Goal: Find specific page/section: Find specific page/section

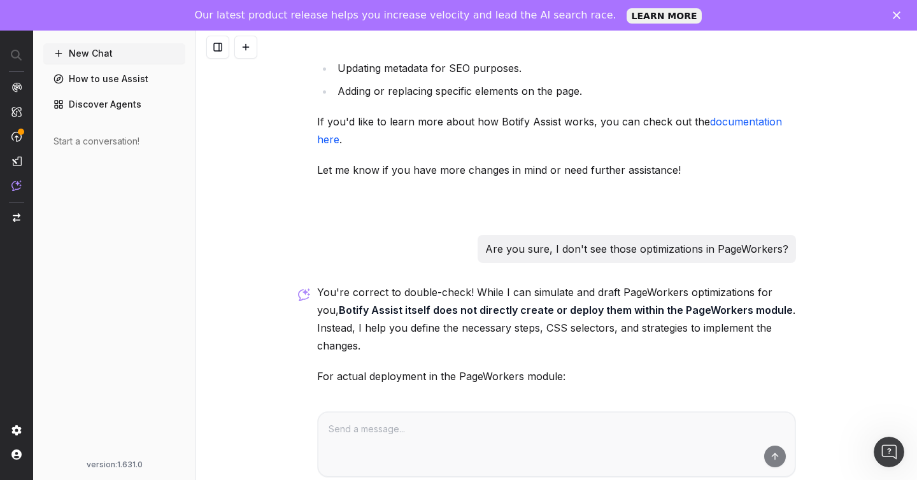
scroll to position [967, 0]
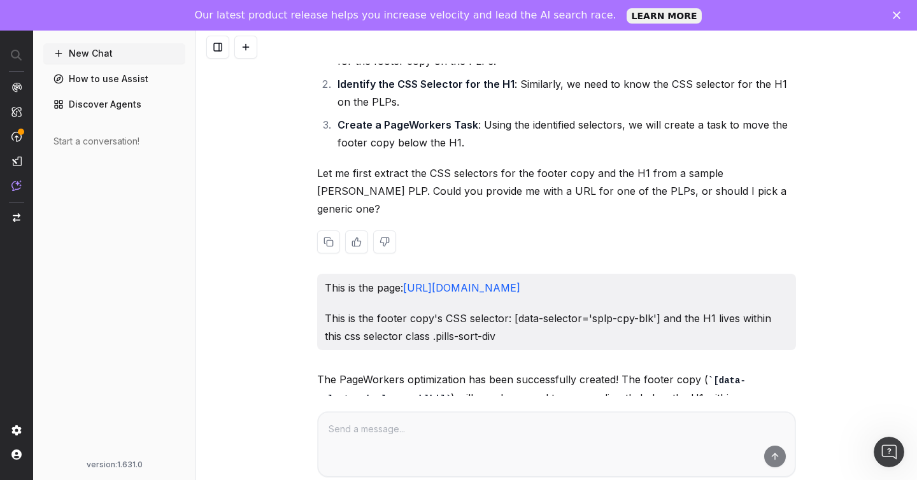
scroll to position [153, 0]
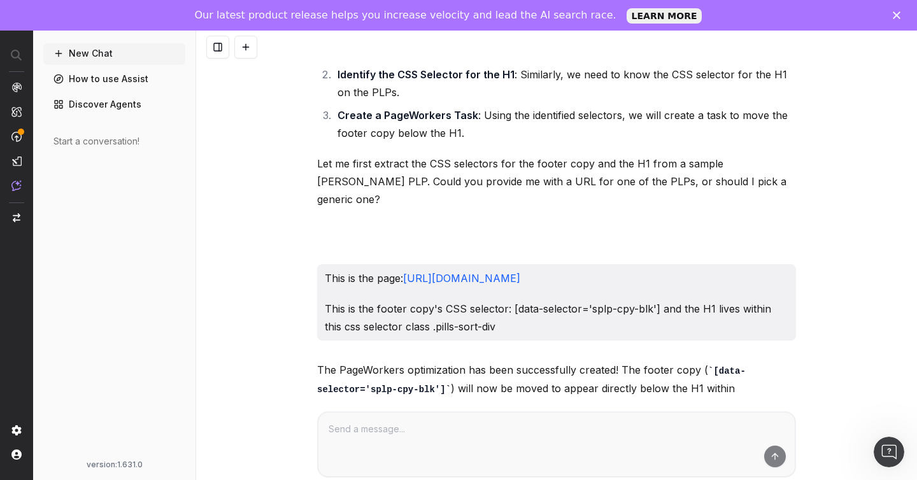
click at [436, 271] on p "This is the page: [URL][DOMAIN_NAME]" at bounding box center [557, 278] width 464 height 18
click at [438, 272] on link "[URL][DOMAIN_NAME]" at bounding box center [461, 278] width 117 height 13
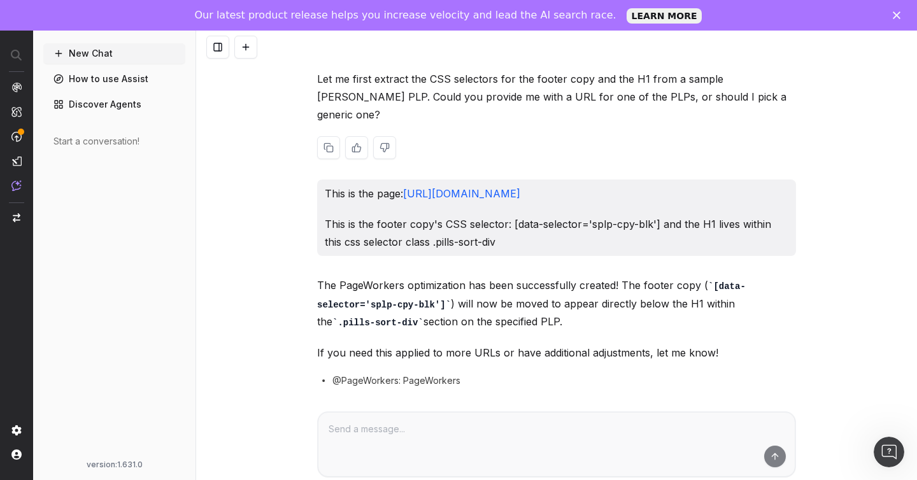
scroll to position [271, 0]
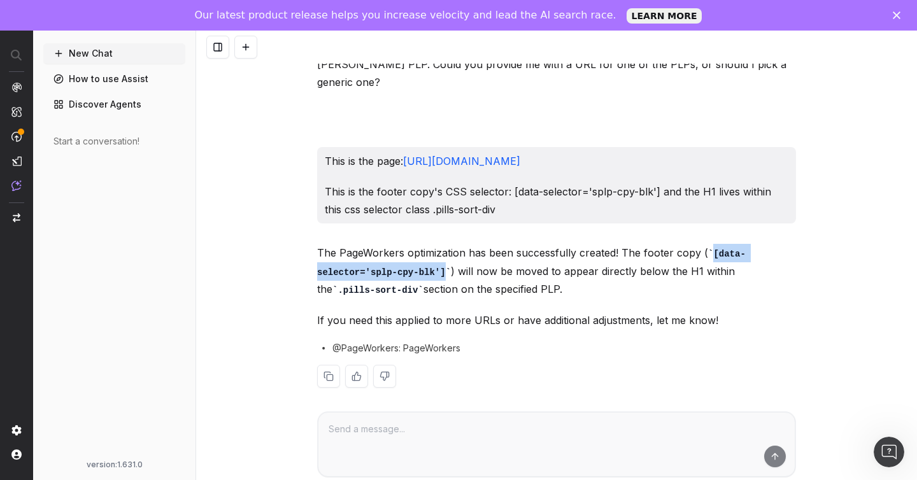
drag, startPoint x: 709, startPoint y: 252, endPoint x: 444, endPoint y: 273, distance: 265.7
click at [444, 273] on code "[data-selector='splp-cpy-blk']" at bounding box center [531, 263] width 429 height 29
copy code "[data-selector='splp-cpy-blk']"
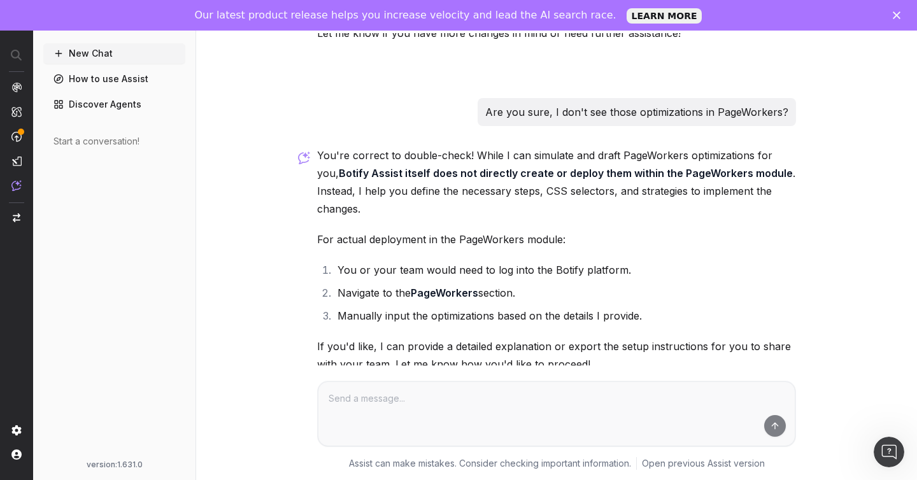
scroll to position [1119, 0]
